Goal: Register for event/course

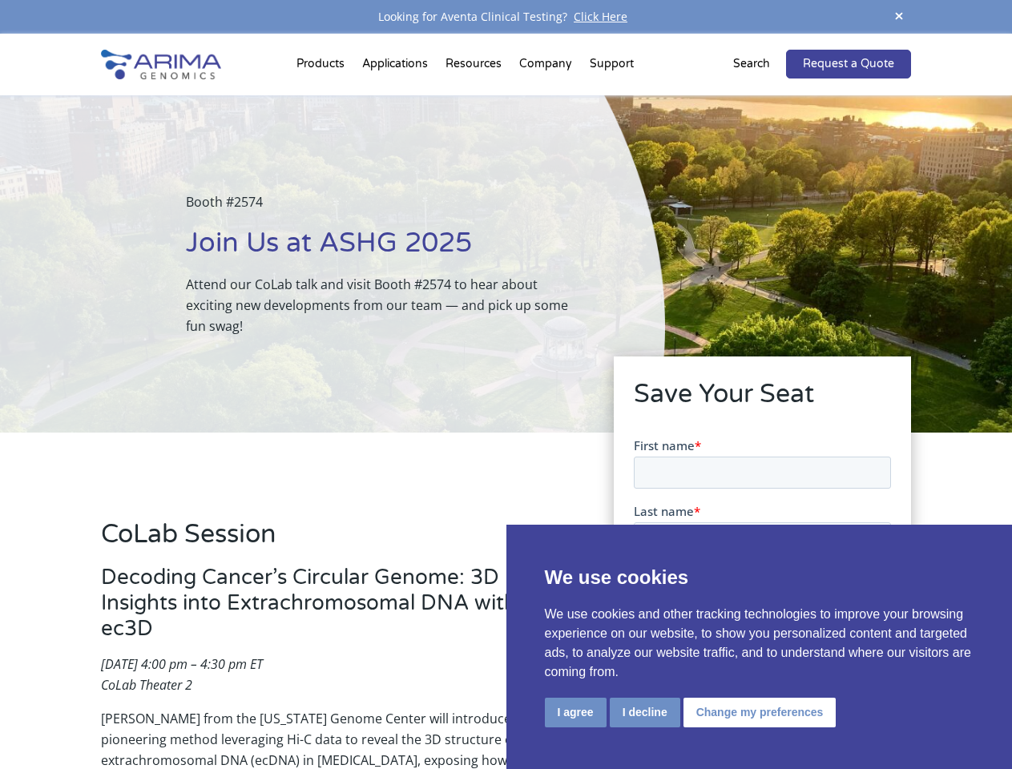
click at [505, 384] on div "Booth #2574 Join Us at ASHG 2025 Attend our CoLab talk and visit Booth #2574 to…" at bounding box center [332, 263] width 665 height 337
click at [575, 712] on button "I agree" at bounding box center [576, 713] width 62 height 30
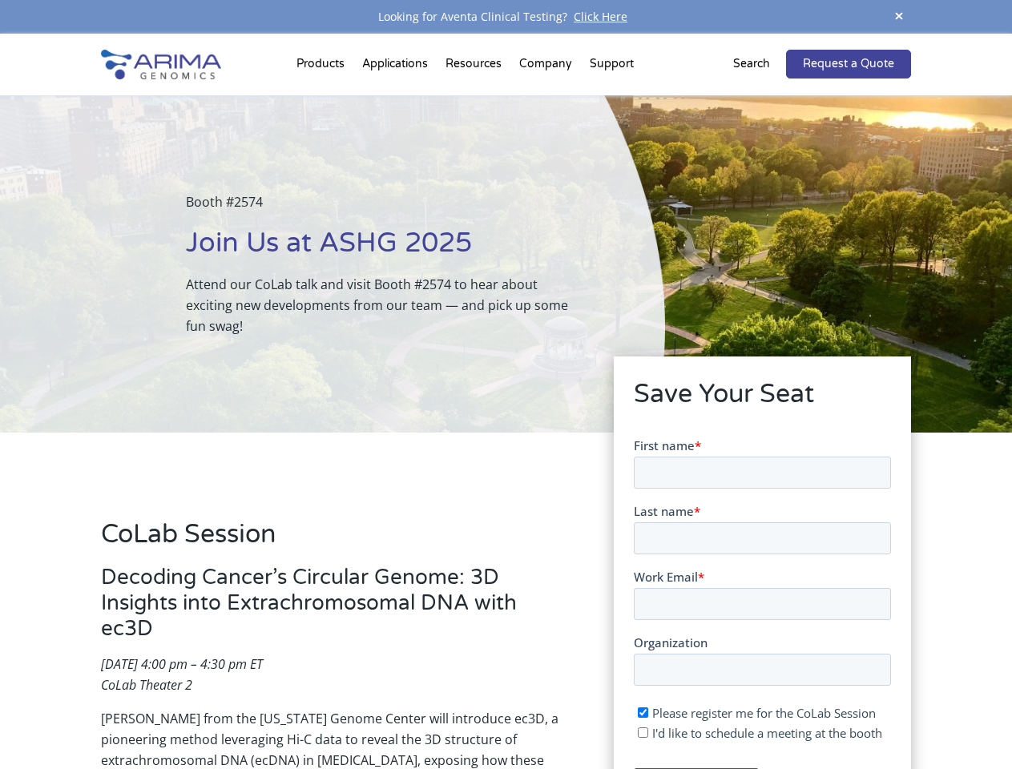
click at [643, 732] on input "I'd like to schedule a meeting at the booth" at bounding box center [642, 732] width 10 height 10
click at [756, 732] on span "I'd like to schedule a meeting at the booth" at bounding box center [766, 732] width 230 height 16
click at [647, 732] on input "I'd like to schedule a meeting at the booth" at bounding box center [642, 732] width 10 height 10
checkbox input "false"
click at [899, 17] on span at bounding box center [899, 17] width 24 height 22
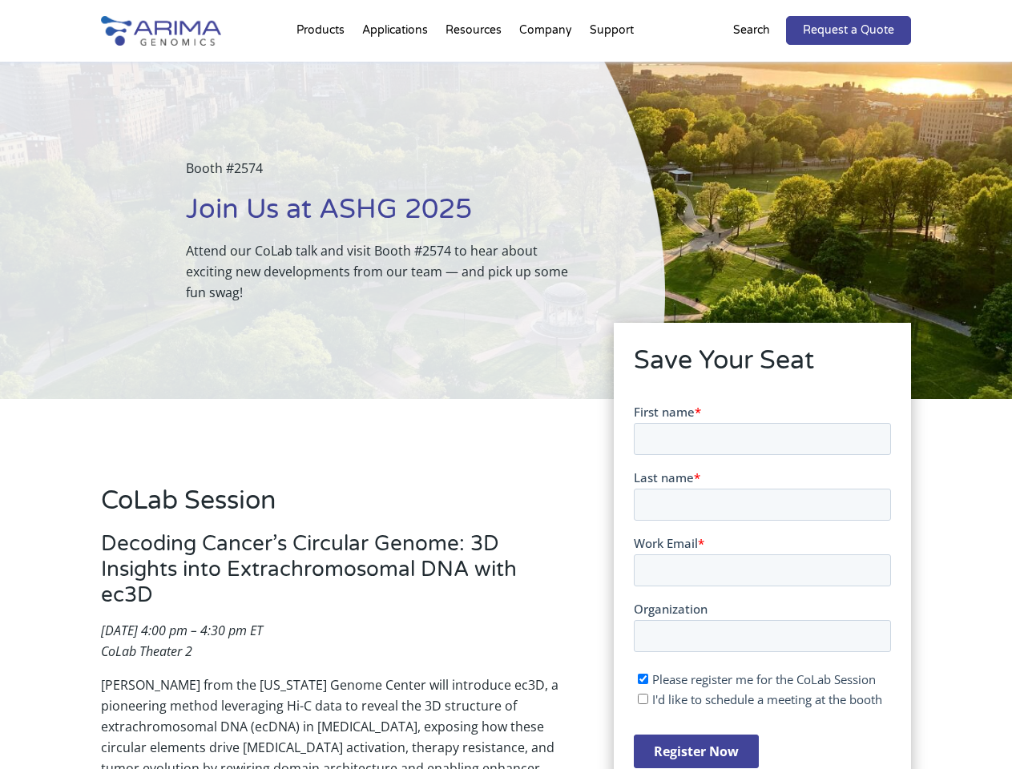
click at [323, 67] on div "Booth #2574 Join Us at ASHG 2025 Attend our CoLab talk and visit Booth #2574 to…" at bounding box center [332, 230] width 665 height 337
click at [475, 67] on div "Booth #2574 Join Us at ASHG 2025 Attend our CoLab talk and visit Booth #2574 to…" at bounding box center [332, 230] width 665 height 337
click at [546, 67] on div "Booth #2574 Join Us at ASHG 2025 Attend our CoLab talk and visit Booth #2574 to…" at bounding box center [332, 230] width 665 height 337
click at [611, 67] on div "Booth #2574 Join Us at ASHG 2025 Attend our CoLab talk and visit Booth #2574 to…" at bounding box center [332, 230] width 665 height 337
